Goal: Transaction & Acquisition: Book appointment/travel/reservation

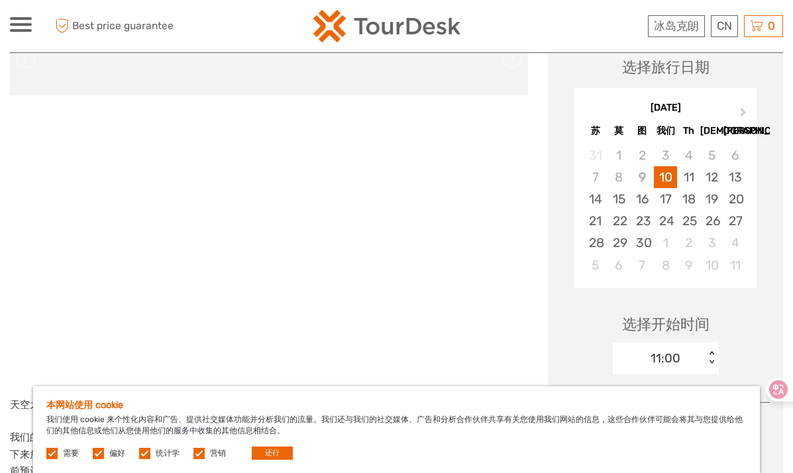
scroll to position [199, 0]
click at [272, 452] on button "还行" at bounding box center [272, 452] width 41 height 13
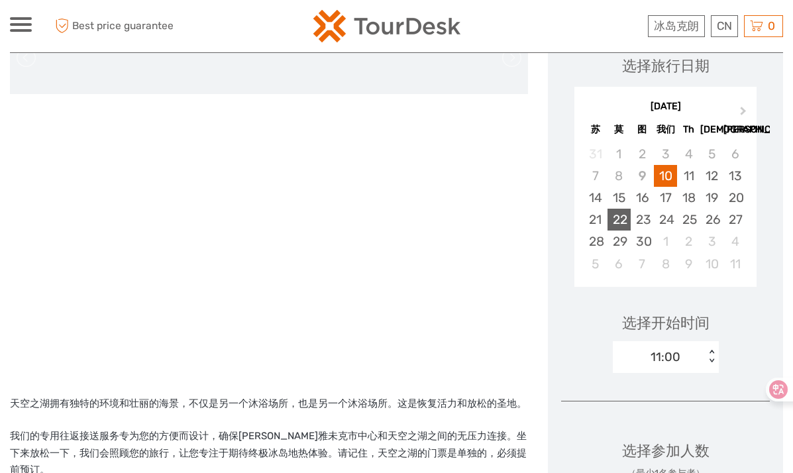
click at [617, 222] on div "22" at bounding box center [618, 220] width 23 height 22
click at [671, 355] on div "11:00" at bounding box center [665, 356] width 30 height 17
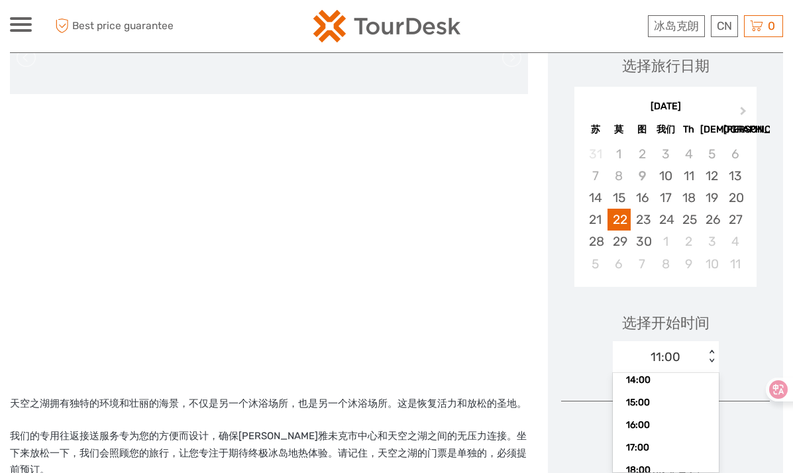
scroll to position [85, 0]
click at [642, 417] on div "16:00" at bounding box center [665, 424] width 93 height 23
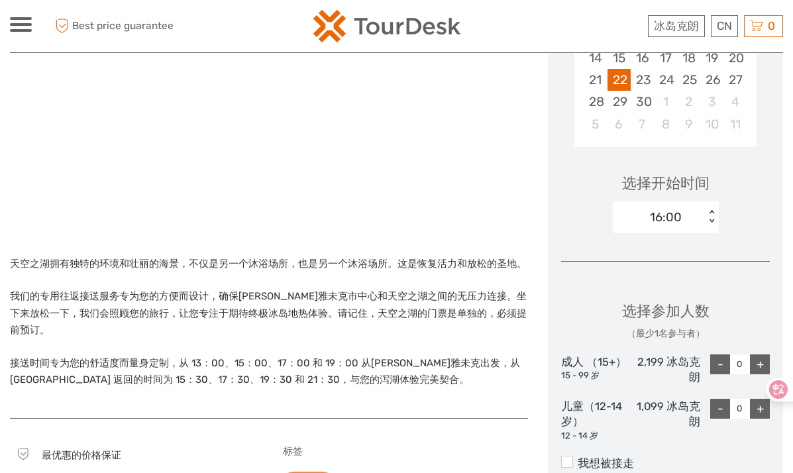
scroll to position [397, 0]
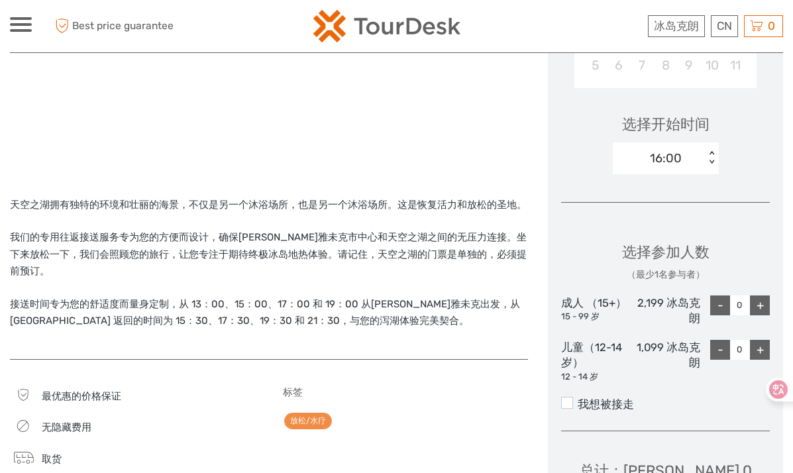
click at [762, 309] on div "+" at bounding box center [760, 305] width 20 height 20
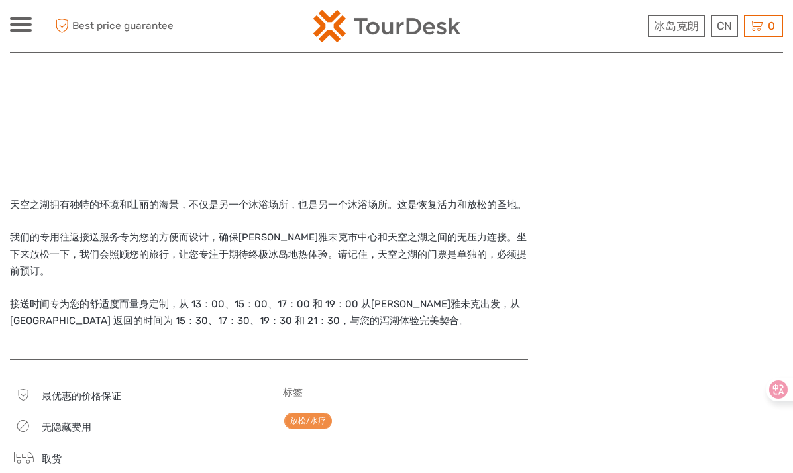
scroll to position [331, 0]
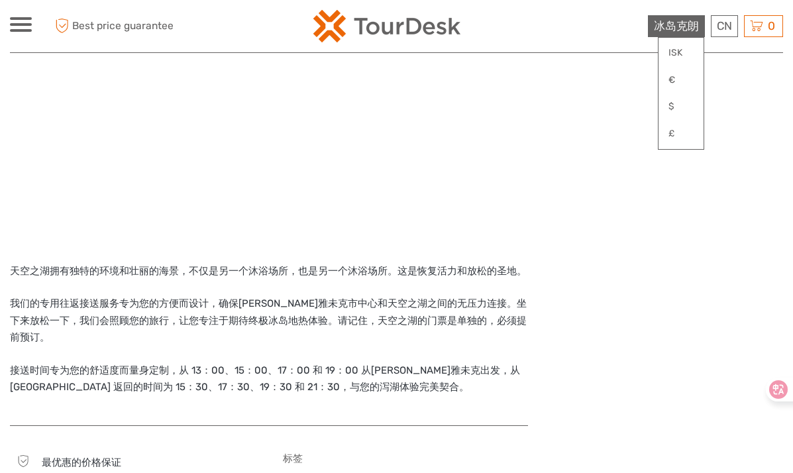
click at [676, 30] on span "冰岛克朗" at bounding box center [676, 25] width 45 height 13
click at [678, 109] on link "$" at bounding box center [680, 107] width 45 height 24
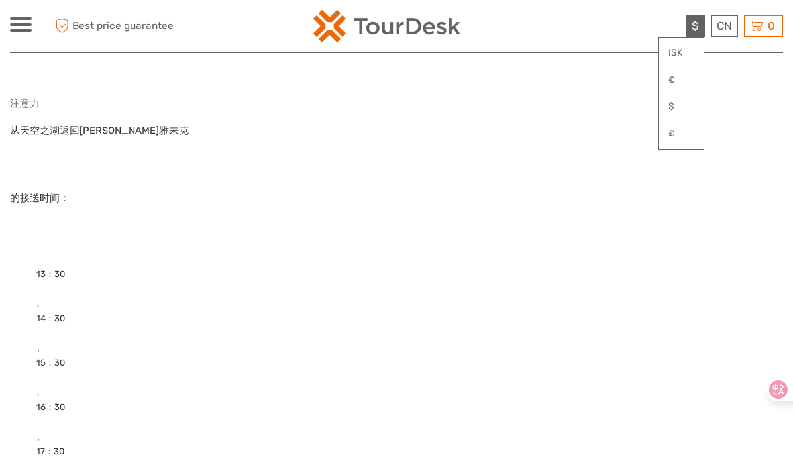
scroll to position [1060, 0]
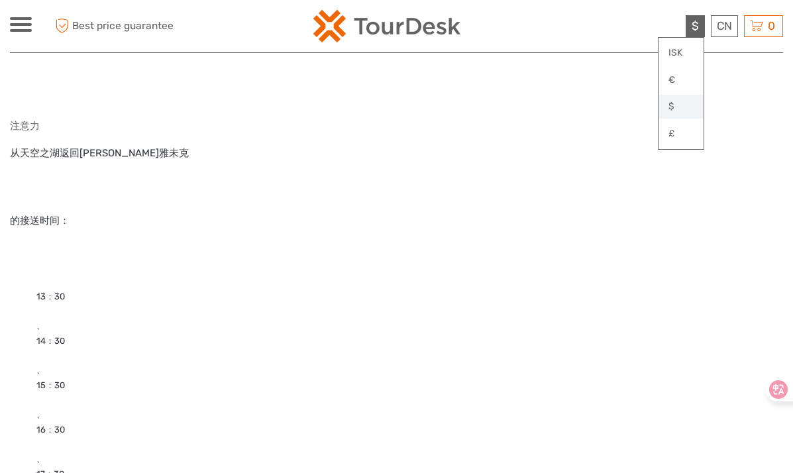
click at [687, 108] on link "$" at bounding box center [680, 107] width 45 height 24
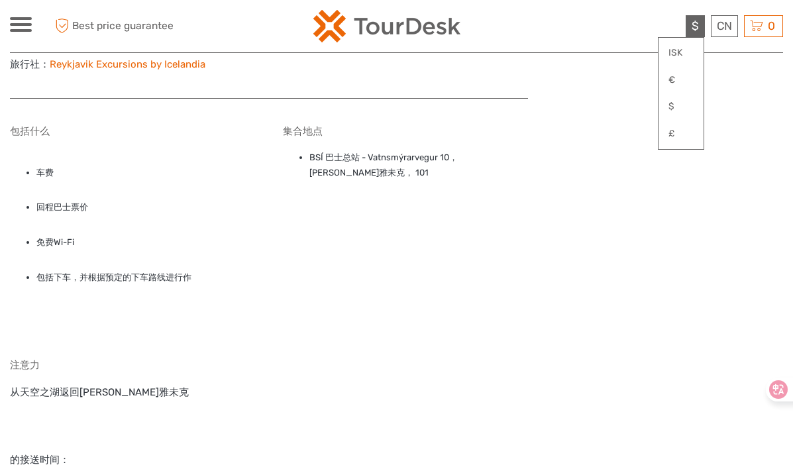
scroll to position [729, 0]
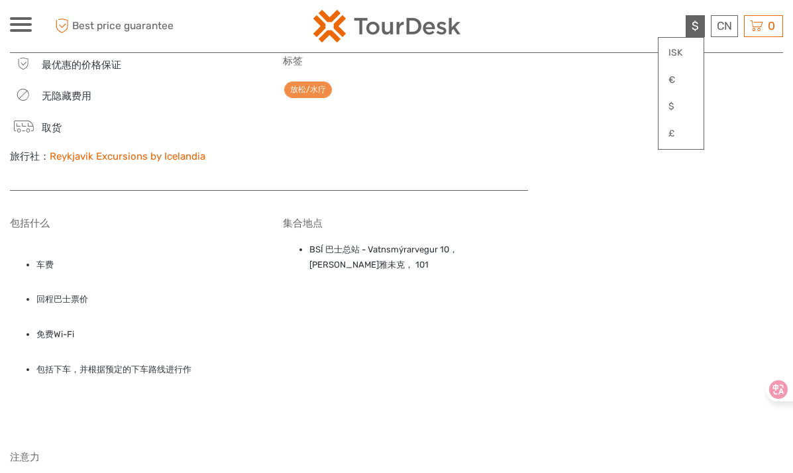
click at [560, 198] on div at bounding box center [665, 326] width 235 height 1663
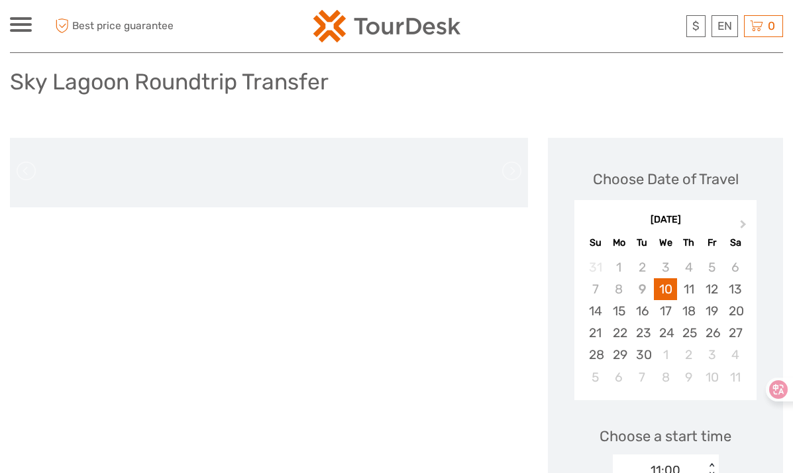
scroll to position [132, 0]
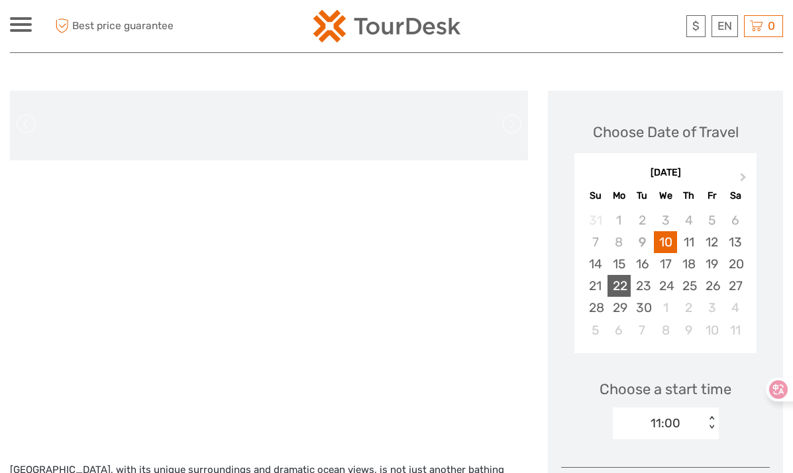
click at [615, 283] on div "22" at bounding box center [618, 286] width 23 height 22
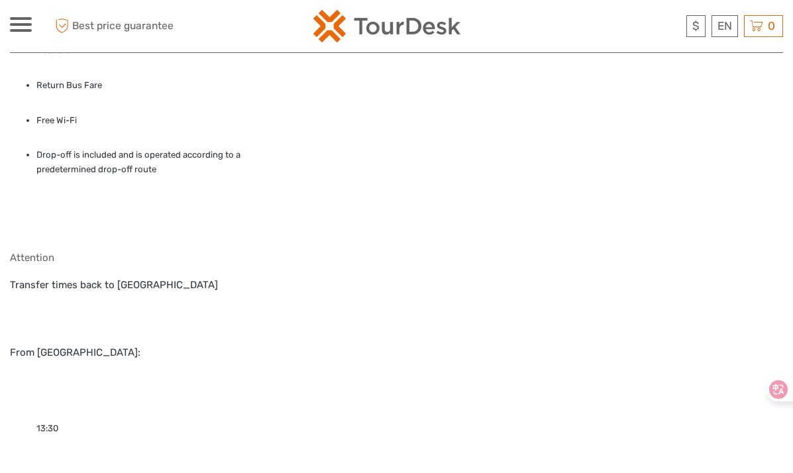
scroll to position [1391, 0]
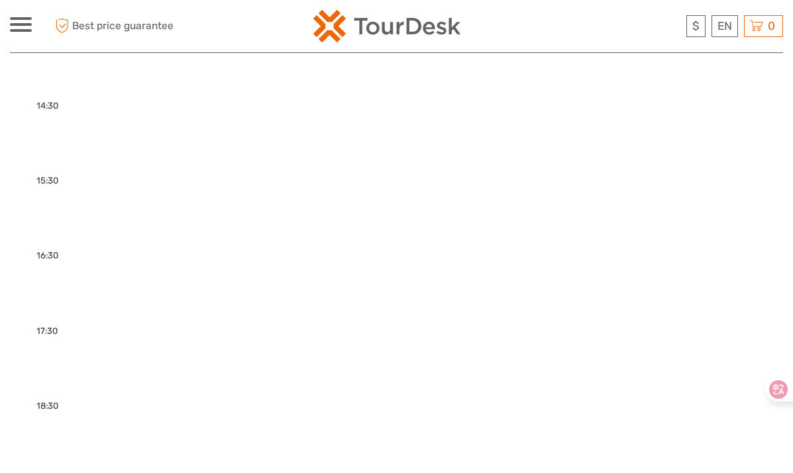
click at [57, 356] on ul "13:30 14:30 15:30 16:30 17:30 18:30 19:30 20:30 21:30" at bounding box center [269, 339] width 518 height 690
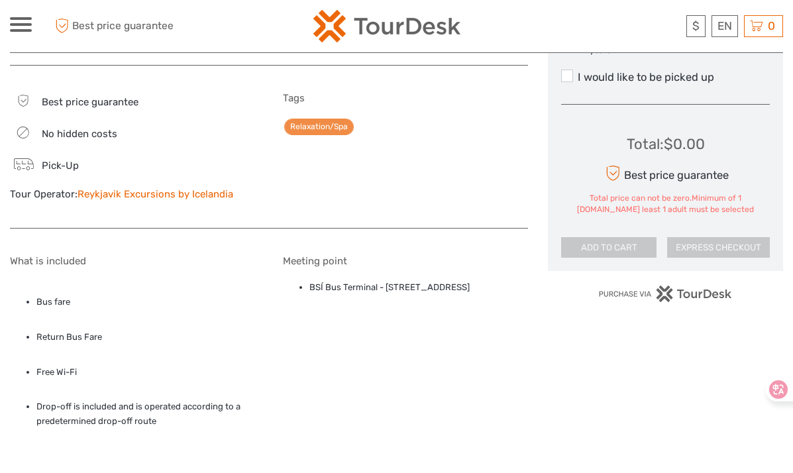
scroll to position [530, 0]
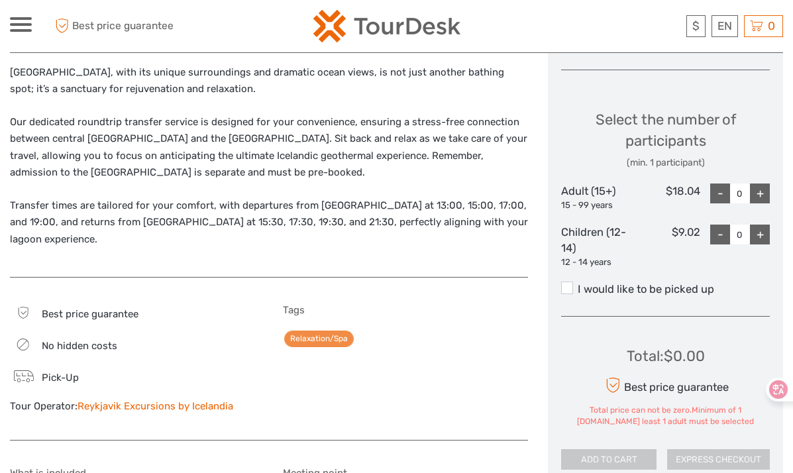
click at [762, 195] on div "+" at bounding box center [760, 193] width 20 height 20
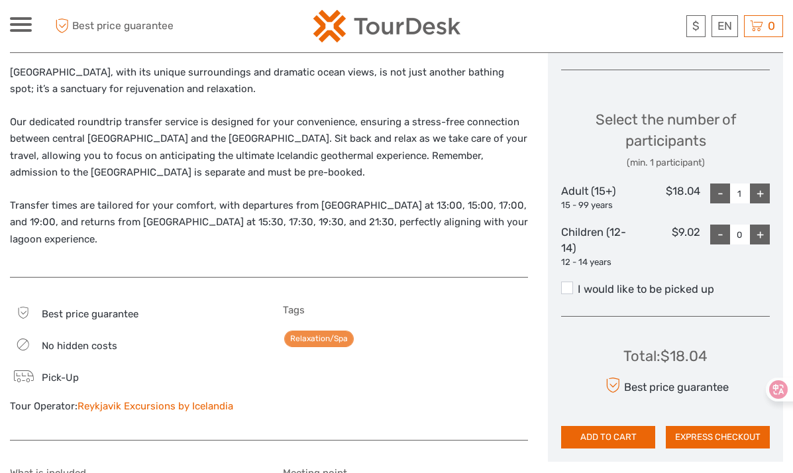
click at [762, 195] on div "+" at bounding box center [760, 193] width 20 height 20
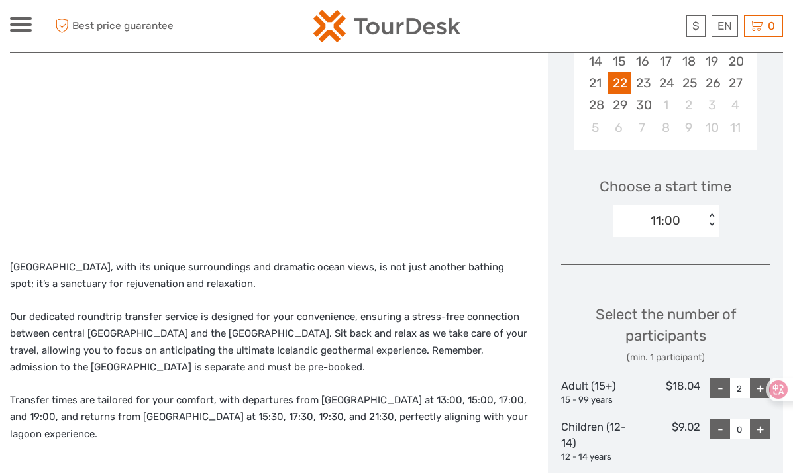
scroll to position [397, 0]
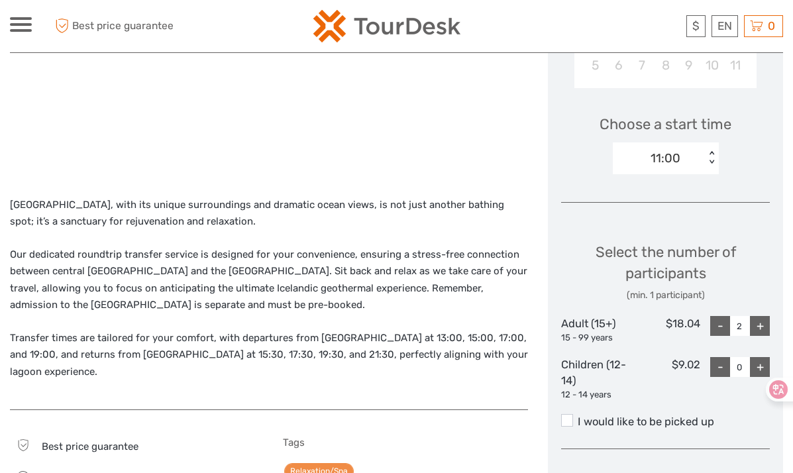
drag, startPoint x: 154, startPoint y: 246, endPoint x: 223, endPoint y: 290, distance: 81.6
click at [223, 290] on div "Sky Lagoon, with its unique surroundings and dramatic ocean views, is not just …" at bounding box center [269, 297] width 518 height 200
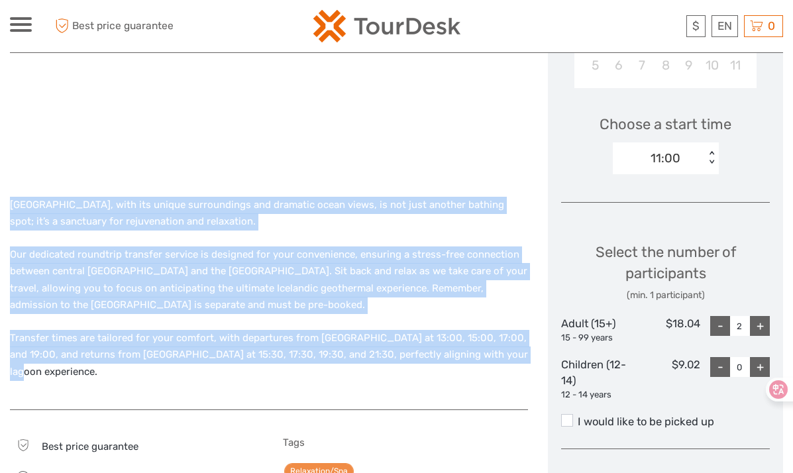
drag, startPoint x: 11, startPoint y: 178, endPoint x: 527, endPoint y: 348, distance: 543.3
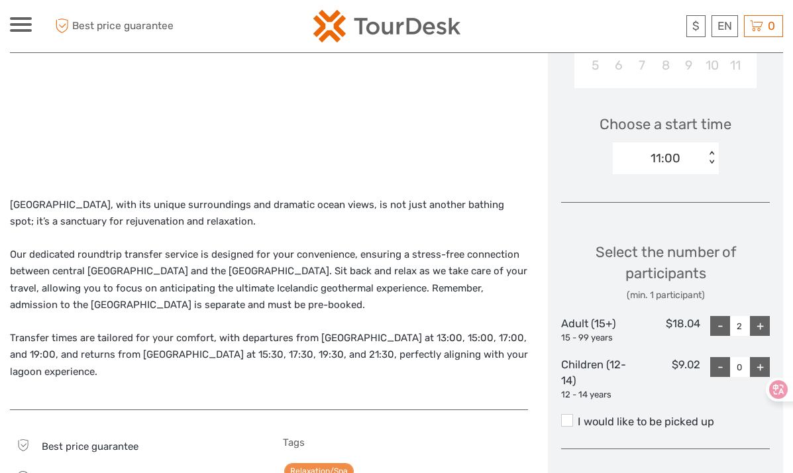
click at [710, 158] on div "< >" at bounding box center [710, 158] width 11 height 14
drag, startPoint x: 718, startPoint y: 209, endPoint x: 715, endPoint y: 221, distance: 12.4
click at [715, 221] on div "Choose Date of Travel Next Month September 2025 Su Mo Tu We Th Fr Sa 31 1 2 3 4…" at bounding box center [665, 210] width 235 height 769
drag, startPoint x: 715, startPoint y: 221, endPoint x: 710, endPoint y: 157, distance: 64.4
click at [710, 157] on div "< >" at bounding box center [710, 158] width 11 height 14
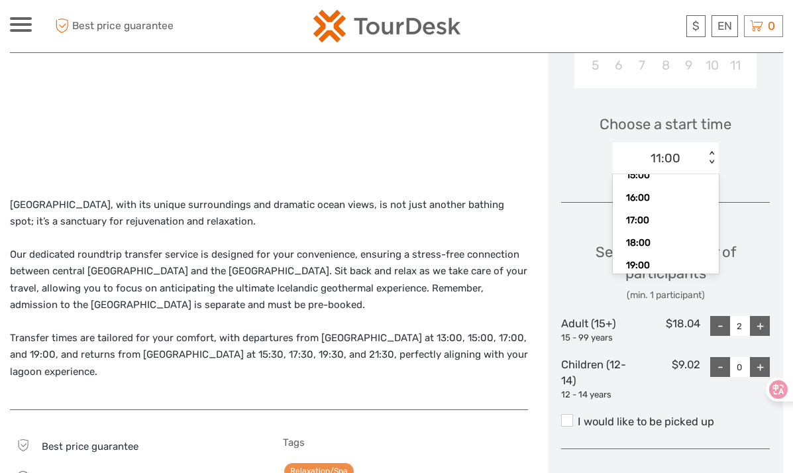
scroll to position [114, 0]
click at [648, 221] on div "17:00" at bounding box center [665, 219] width 93 height 23
click at [648, 221] on div "Choose Date of Travel Next Month September 2025 Su Mo Tu We Th Fr Sa 31 1 2 3 4…" at bounding box center [665, 210] width 235 height 769
type input "0"
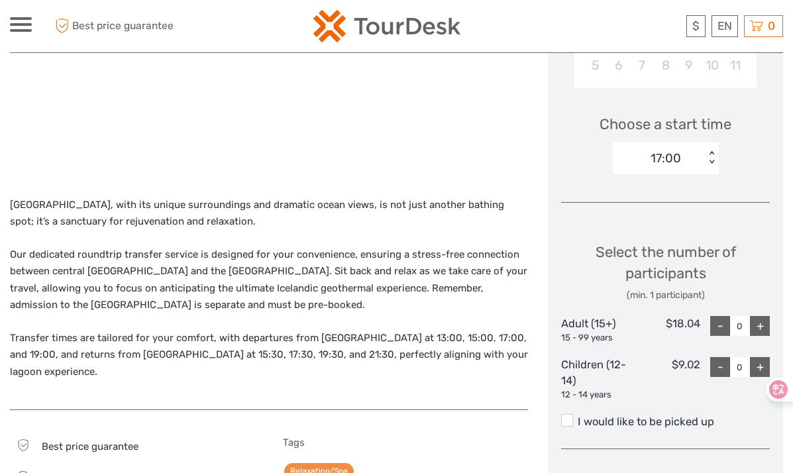
click at [440, 246] on p "Our dedicated roundtrip transfer service is designed for your convenience, ensu…" at bounding box center [269, 280] width 518 height 68
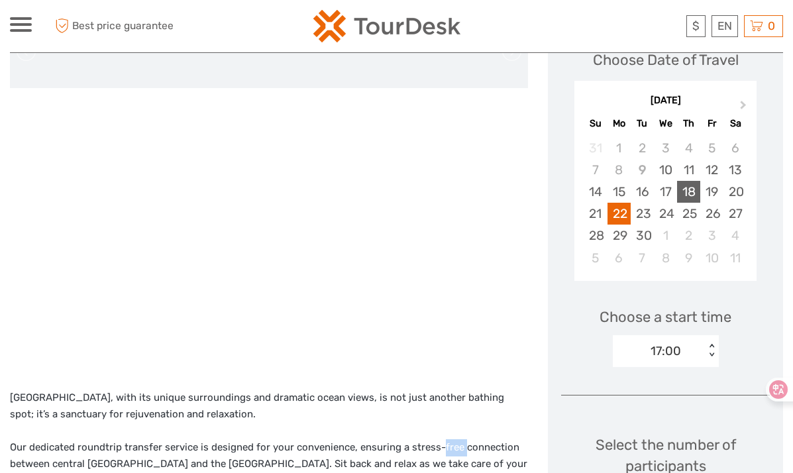
scroll to position [199, 0]
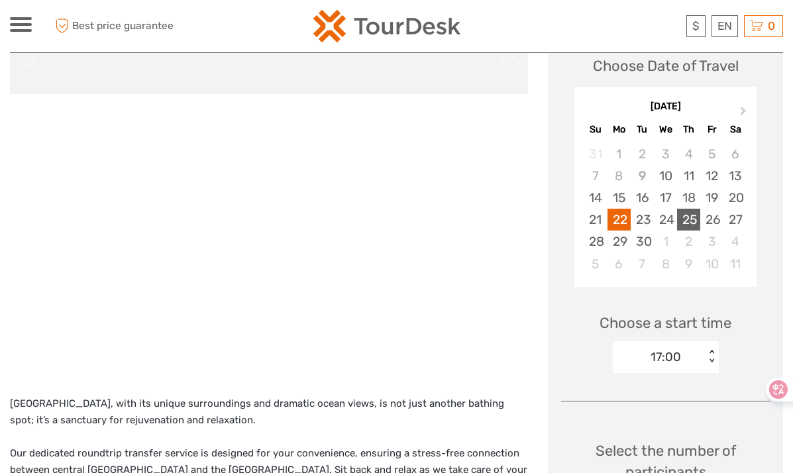
click at [693, 219] on div "25" at bounding box center [688, 220] width 23 height 22
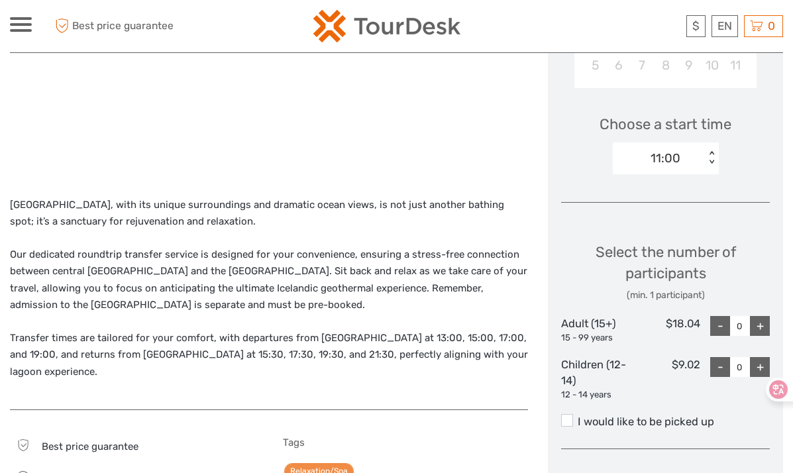
click at [694, 160] on div "11:00" at bounding box center [659, 158] width 92 height 20
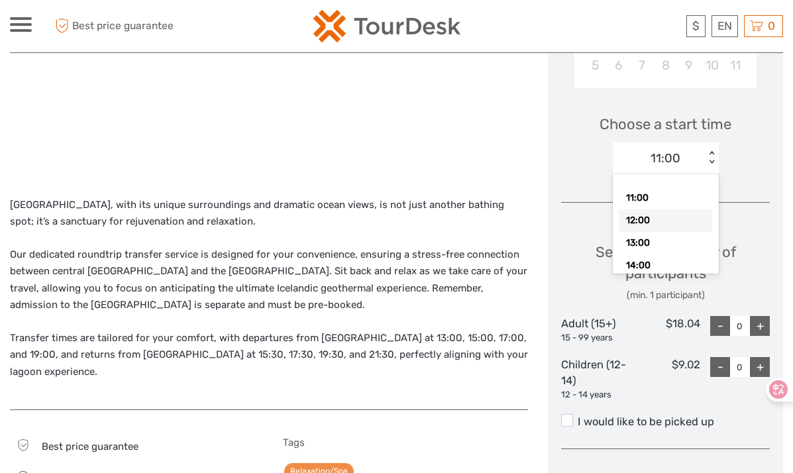
click at [676, 221] on div "12:00" at bounding box center [665, 220] width 93 height 23
click at [676, 156] on div "12:00" at bounding box center [666, 158] width 32 height 17
click at [664, 216] on div "17:00" at bounding box center [665, 218] width 93 height 23
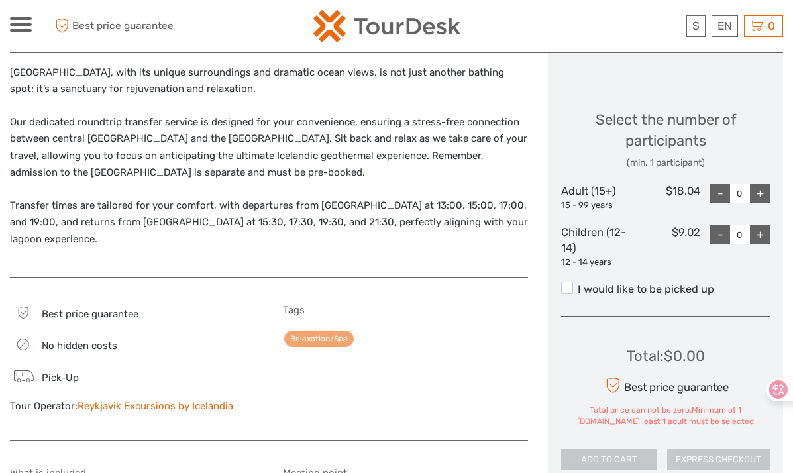
scroll to position [596, 0]
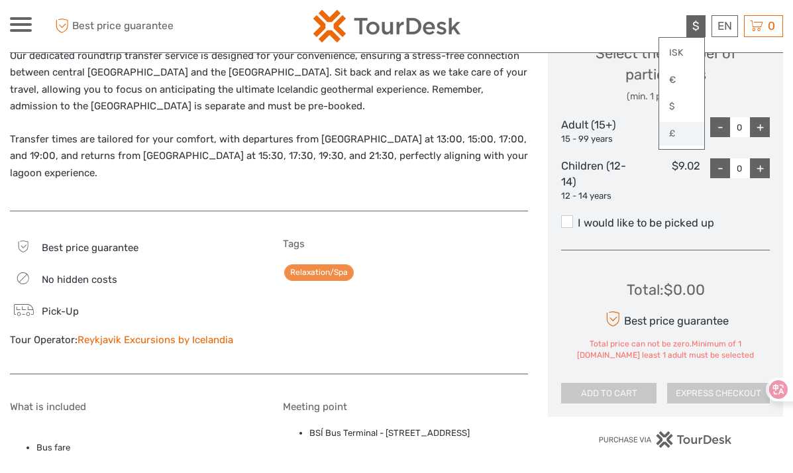
click at [688, 130] on link "£" at bounding box center [681, 134] width 45 height 24
click at [758, 125] on div "+" at bounding box center [760, 127] width 20 height 20
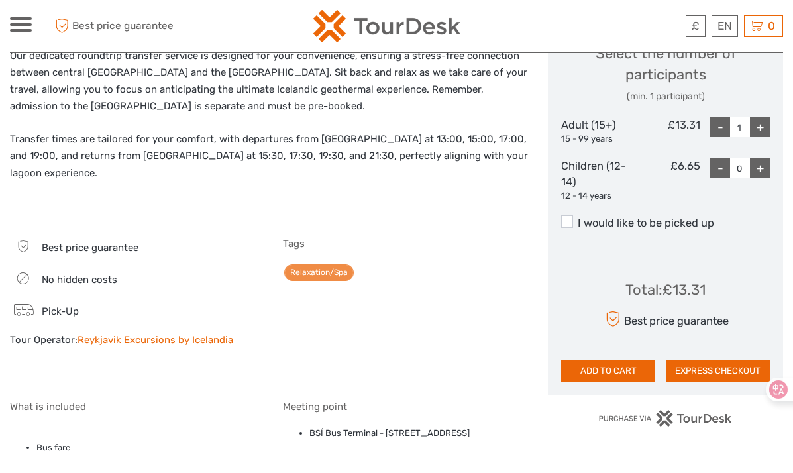
click at [758, 125] on div "+" at bounding box center [760, 127] width 20 height 20
type input "2"
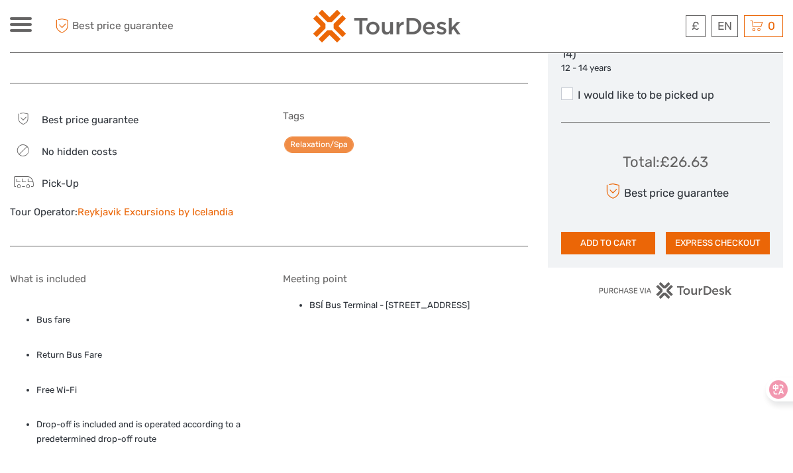
scroll to position [729, 0]
